Goal: Task Accomplishment & Management: Manage account settings

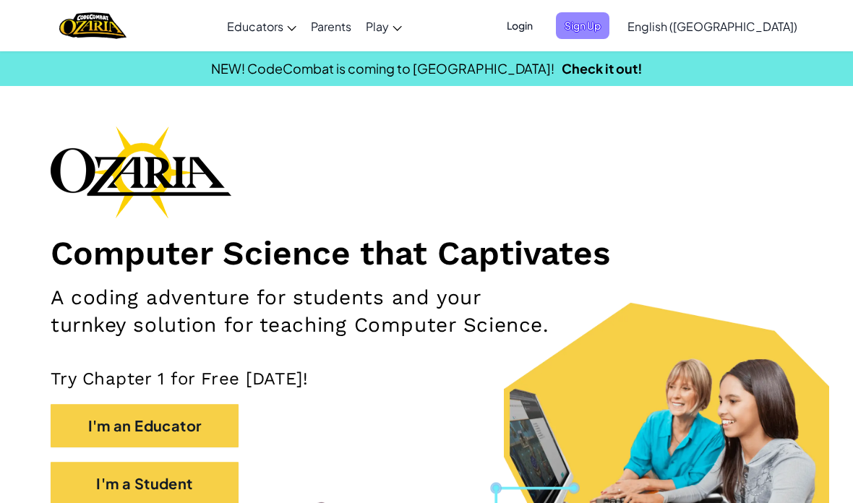
click at [609, 27] on span "Sign Up" at bounding box center [582, 25] width 53 height 27
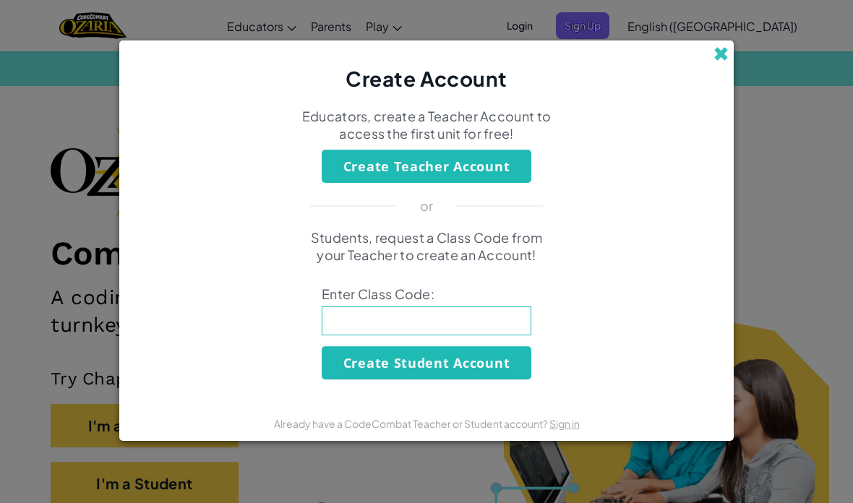
click at [722, 48] on span at bounding box center [720, 53] width 15 height 15
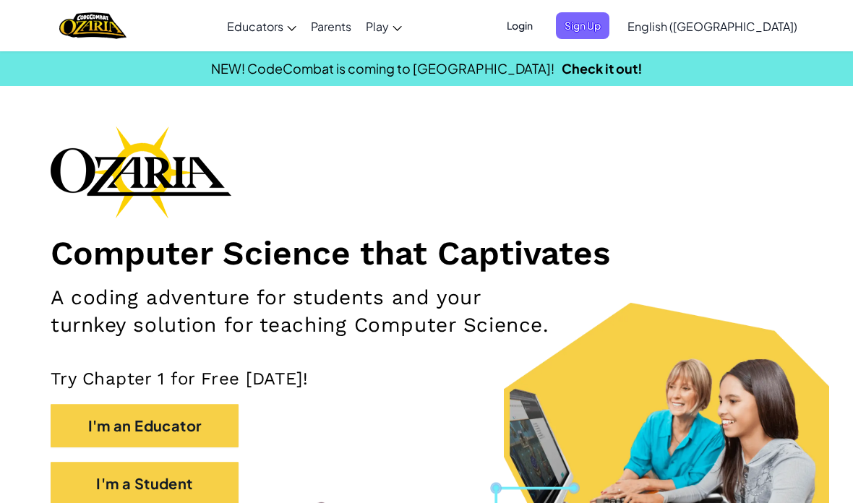
click at [541, 26] on span "Login" at bounding box center [519, 25] width 43 height 27
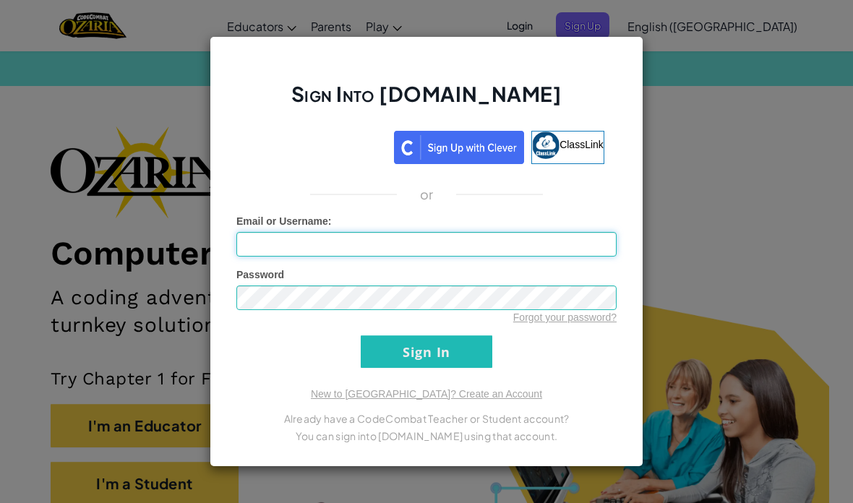
type input "[EMAIL_ADDRESS][DOMAIN_NAME]"
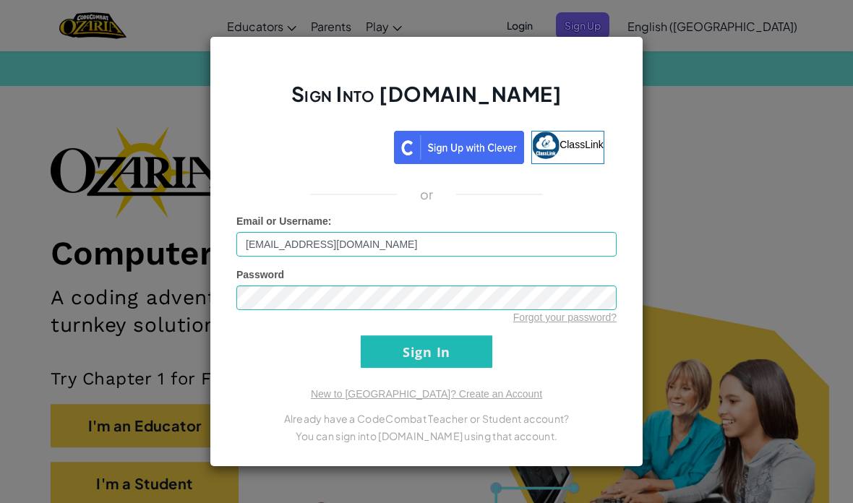
click at [449, 348] on input "Sign In" at bounding box center [426, 351] width 131 height 33
